Goal: Task Accomplishment & Management: Use online tool/utility

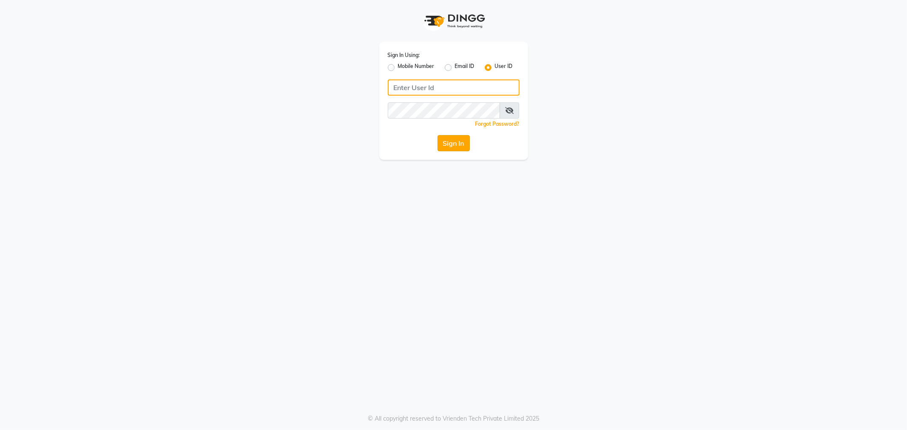
type input "e3838-01"
click at [456, 142] on button "Sign In" at bounding box center [453, 143] width 32 height 16
